Goal: Task Accomplishment & Management: Use online tool/utility

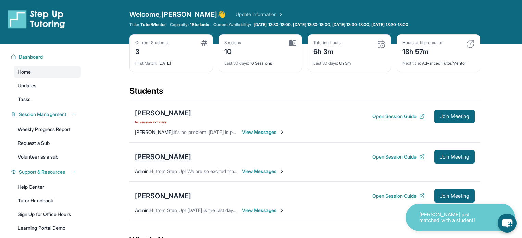
click at [170, 158] on div "[PERSON_NAME]" at bounding box center [163, 157] width 56 height 10
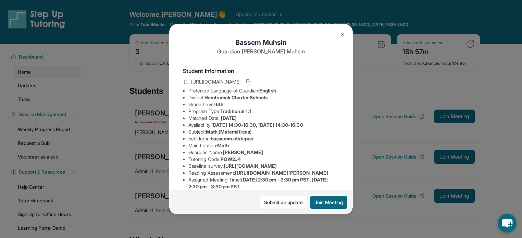
click at [342, 35] on img at bounding box center [342, 34] width 5 height 5
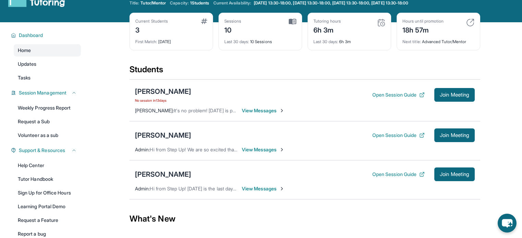
scroll to position [23, 0]
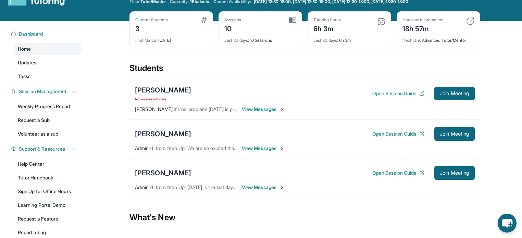
click at [156, 133] on div "[PERSON_NAME]" at bounding box center [163, 134] width 56 height 10
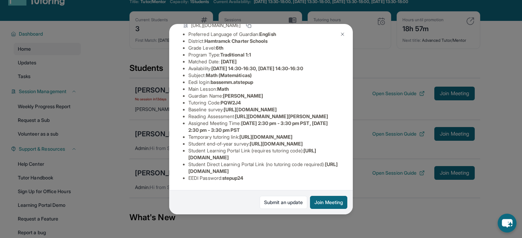
scroll to position [128, 0]
click at [326, 200] on button "Join Meeting" at bounding box center [328, 202] width 37 height 13
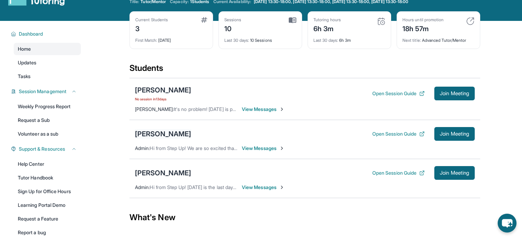
click at [161, 134] on div "[PERSON_NAME]" at bounding box center [163, 134] width 56 height 10
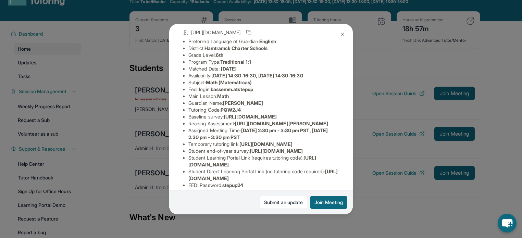
scroll to position [50, 0]
drag, startPoint x: 262, startPoint y: 94, endPoint x: 215, endPoint y: 96, distance: 47.0
click at [215, 92] on li "Eedi login : bassemm.atstepup" at bounding box center [263, 88] width 151 height 7
copy span "bassemm.atstepup"
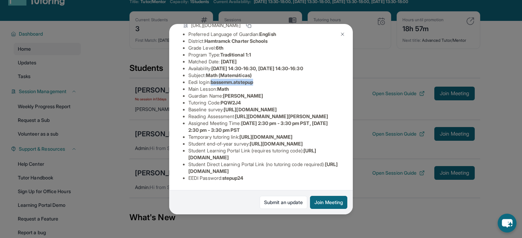
scroll to position [136, 0]
drag, startPoint x: 252, startPoint y: 181, endPoint x: 226, endPoint y: 181, distance: 26.7
click at [226, 181] on li "EEDI Password : stepup24" at bounding box center [263, 178] width 151 height 7
copy span "stepup24"
